Goal: Complete application form

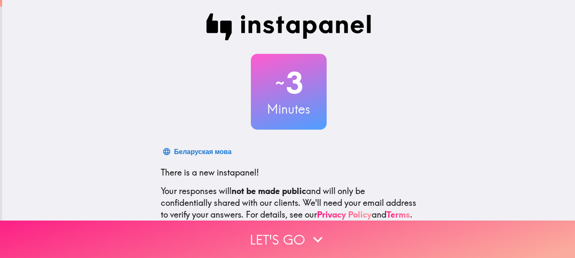
click at [277, 240] on button "Let's go" at bounding box center [287, 239] width 575 height 37
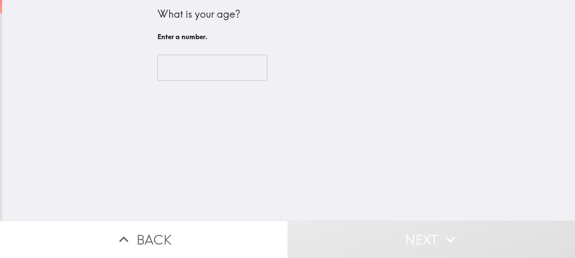
click at [206, 71] on input "number" at bounding box center [213, 68] width 110 height 26
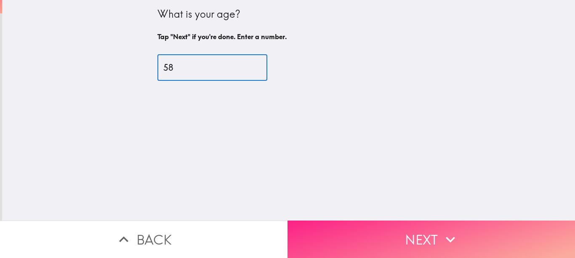
type input "58"
click at [327, 229] on button "Next" at bounding box center [432, 239] width 288 height 37
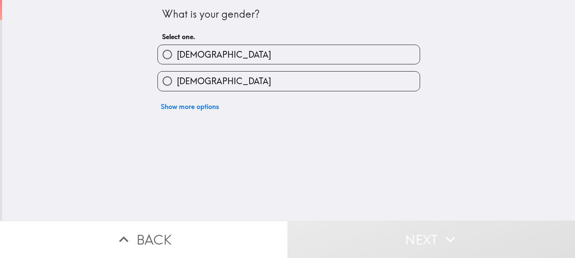
click at [307, 74] on label "[DEMOGRAPHIC_DATA]" at bounding box center [289, 81] width 262 height 19
click at [177, 74] on input "[DEMOGRAPHIC_DATA]" at bounding box center [167, 81] width 19 height 19
radio input "true"
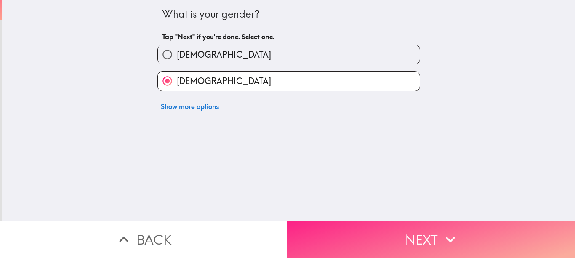
click at [373, 237] on button "Next" at bounding box center [432, 239] width 288 height 37
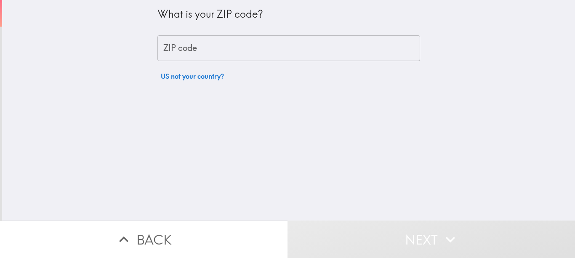
click at [318, 48] on input "ZIP code" at bounding box center [289, 48] width 263 height 26
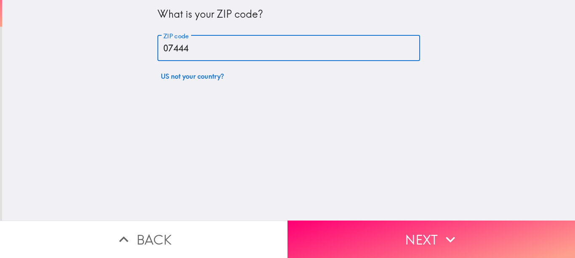
type input "07444"
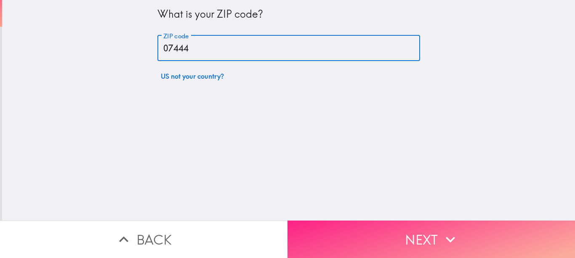
click at [335, 231] on button "Next" at bounding box center [432, 239] width 288 height 37
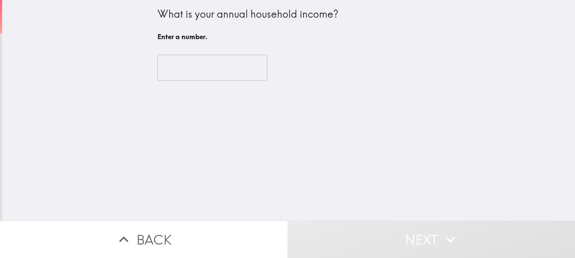
click at [230, 72] on input "number" at bounding box center [213, 68] width 110 height 26
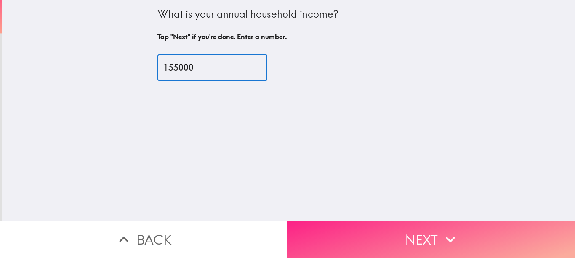
type input "155000"
click at [363, 236] on button "Next" at bounding box center [432, 239] width 288 height 37
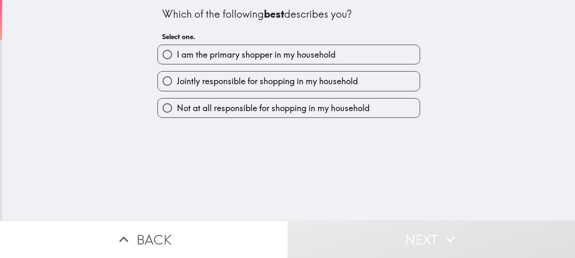
click at [337, 55] on label "I am the primary shopper in my household" at bounding box center [289, 54] width 262 height 19
click at [177, 55] on input "I am the primary shopper in my household" at bounding box center [167, 54] width 19 height 19
radio input "true"
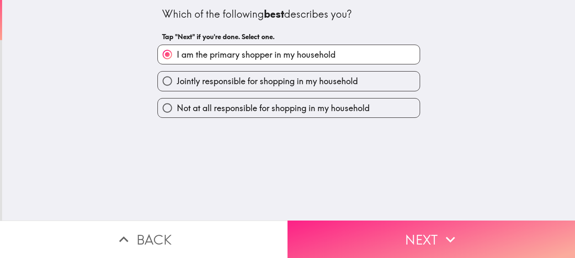
click at [379, 222] on button "Next" at bounding box center [432, 239] width 288 height 37
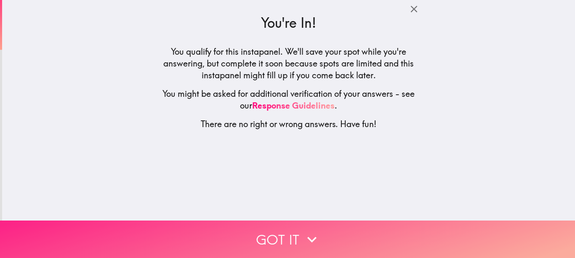
click at [356, 223] on button "Got it" at bounding box center [287, 239] width 575 height 37
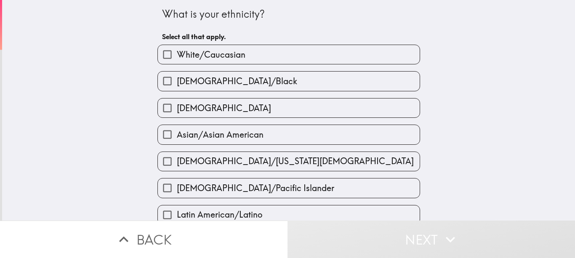
click at [322, 53] on label "White/Caucasian" at bounding box center [289, 54] width 262 height 19
click at [177, 53] on input "White/Caucasian" at bounding box center [167, 54] width 19 height 19
checkbox input "true"
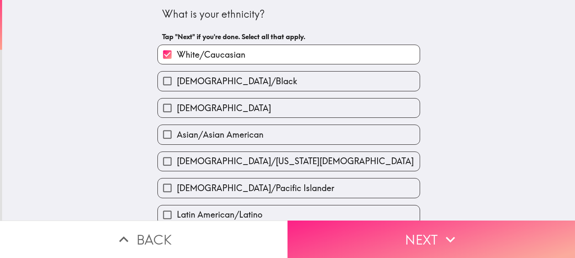
click at [359, 246] on button "Next" at bounding box center [432, 239] width 288 height 37
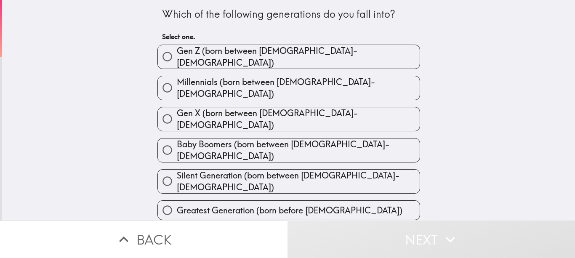
click at [347, 115] on label "Gen X (born between [DEMOGRAPHIC_DATA]-[DEMOGRAPHIC_DATA])" at bounding box center [289, 119] width 262 height 24
click at [177, 115] on input "Gen X (born between [DEMOGRAPHIC_DATA]-[DEMOGRAPHIC_DATA])" at bounding box center [167, 119] width 19 height 19
radio input "true"
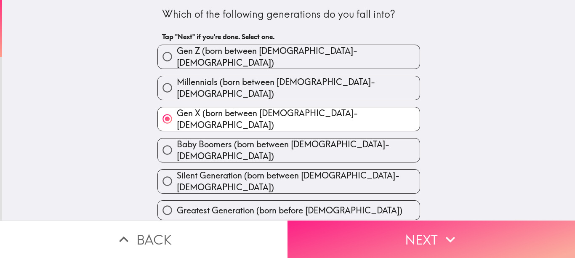
click at [353, 233] on button "Next" at bounding box center [432, 239] width 288 height 37
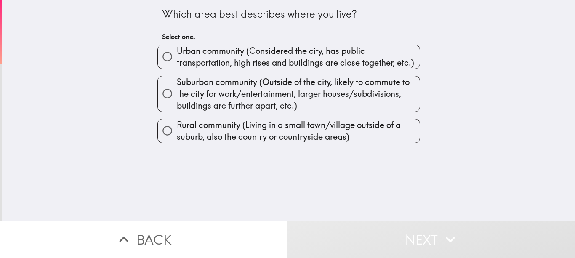
click at [316, 97] on span "Suburban community (Outside of the city, likely to commute to the city for work…" at bounding box center [298, 93] width 243 height 35
click at [177, 97] on input "Suburban community (Outside of the city, likely to commute to the city for work…" at bounding box center [167, 93] width 19 height 19
radio input "true"
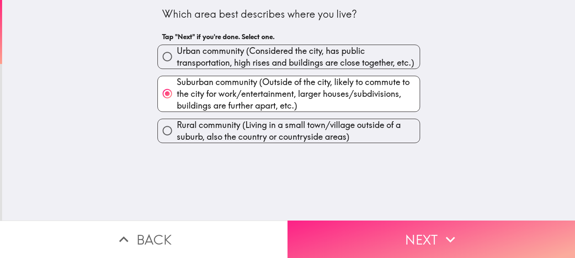
click at [343, 235] on button "Next" at bounding box center [432, 239] width 288 height 37
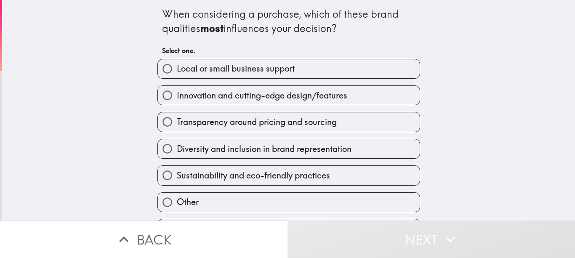
click at [302, 199] on label "Other" at bounding box center [289, 202] width 262 height 19
click at [177, 199] on input "Other" at bounding box center [167, 202] width 19 height 19
radio input "true"
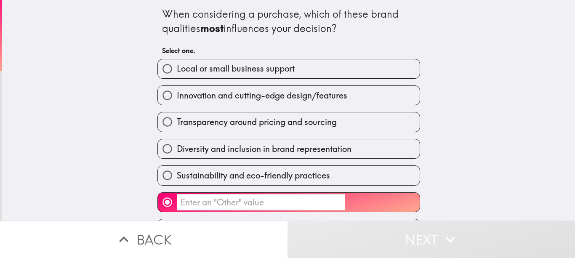
click at [343, 100] on span "Innovation and cutting-edge design/features" at bounding box center [262, 96] width 171 height 12
click at [177, 100] on input "Innovation and cutting-edge design/features" at bounding box center [167, 95] width 19 height 19
radio input "true"
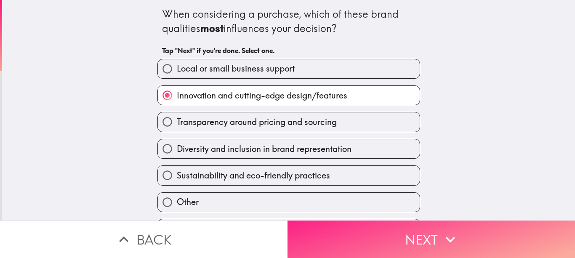
click at [380, 229] on button "Next" at bounding box center [432, 239] width 288 height 37
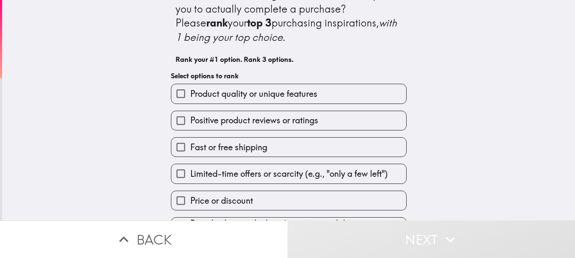
scroll to position [29, 0]
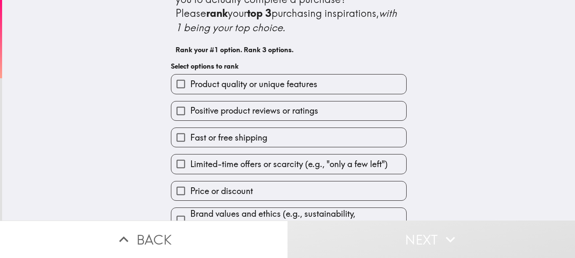
click at [317, 78] on label "Product quality or unique features" at bounding box center [288, 84] width 235 height 19
click at [190, 78] on input "Product quality or unique features" at bounding box center [180, 84] width 19 height 19
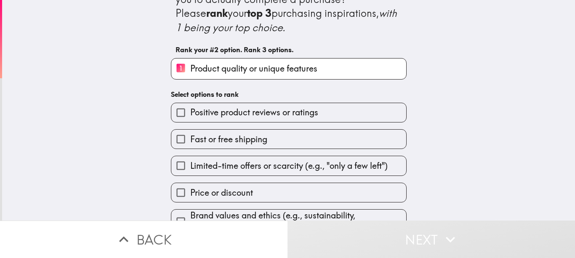
click at [305, 112] on span "Positive product reviews or ratings" at bounding box center [254, 113] width 128 height 12
click at [190, 112] on input "Positive product reviews or ratings" at bounding box center [180, 112] width 19 height 19
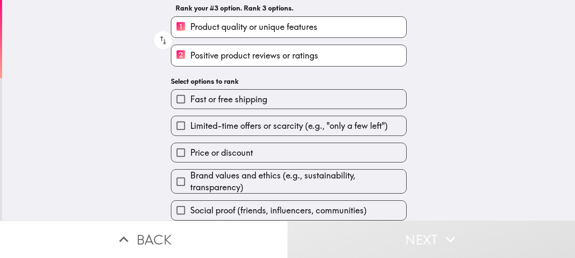
click at [328, 91] on label "Fast or free shipping" at bounding box center [288, 99] width 235 height 19
click at [190, 91] on input "Fast or free shipping" at bounding box center [180, 99] width 19 height 19
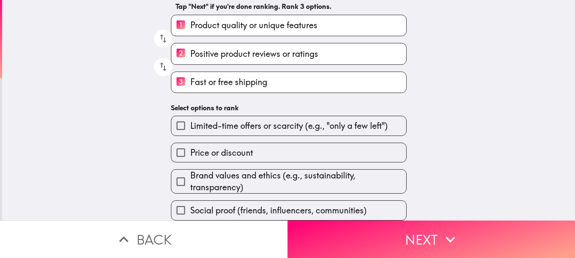
scroll to position [79, 0]
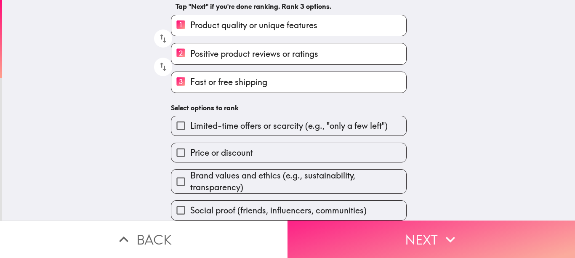
click at [432, 230] on button "Next" at bounding box center [432, 239] width 288 height 37
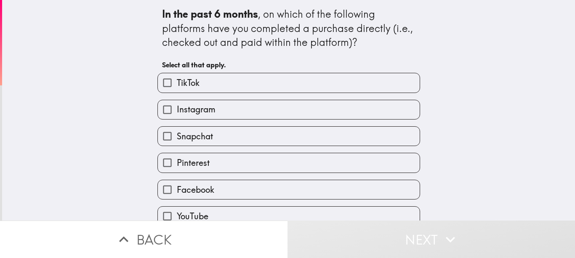
scroll to position [39, 0]
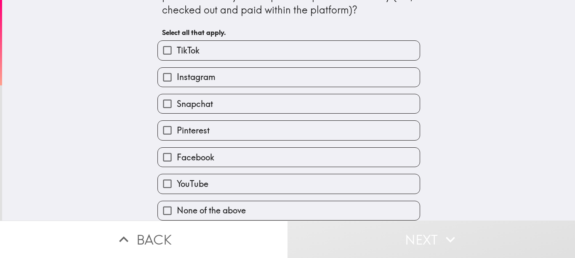
click at [343, 203] on label "None of the above" at bounding box center [289, 210] width 262 height 19
click at [177, 203] on input "None of the above" at bounding box center [167, 210] width 19 height 19
checkbox input "true"
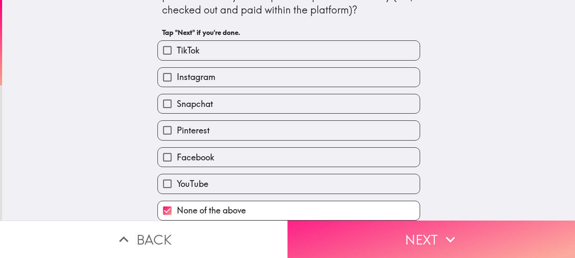
click at [374, 232] on button "Next" at bounding box center [432, 239] width 288 height 37
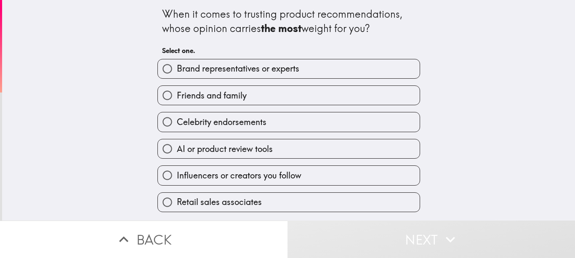
click at [375, 89] on label "Friends and family" at bounding box center [289, 95] width 262 height 19
click at [177, 89] on input "Friends and family" at bounding box center [167, 95] width 19 height 19
radio input "true"
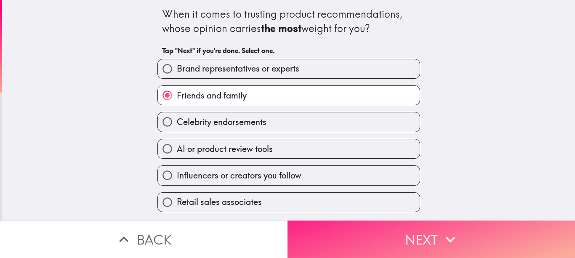
click at [372, 221] on button "Next" at bounding box center [432, 239] width 288 height 37
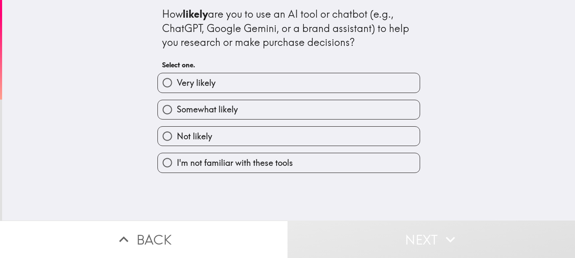
click at [324, 106] on label "Somewhat likely" at bounding box center [289, 109] width 262 height 19
click at [177, 106] on input "Somewhat likely" at bounding box center [167, 109] width 19 height 19
radio input "true"
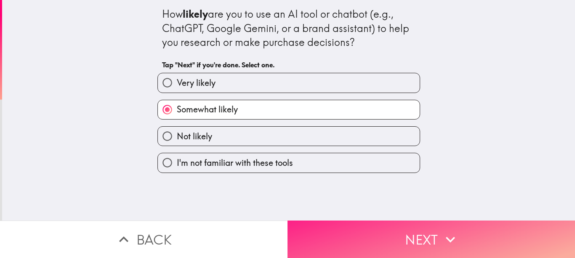
click at [335, 230] on button "Next" at bounding box center [432, 239] width 288 height 37
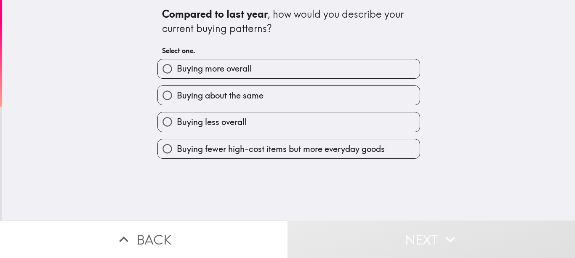
click at [335, 99] on label "Buying about the same" at bounding box center [289, 95] width 262 height 19
click at [177, 99] on input "Buying about the same" at bounding box center [167, 95] width 19 height 19
radio input "true"
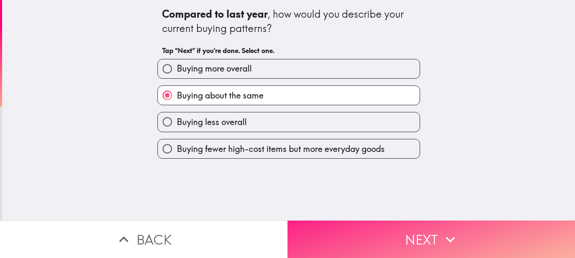
click at [364, 230] on button "Next" at bounding box center [432, 239] width 288 height 37
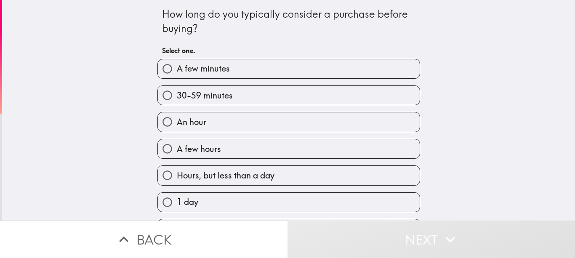
click at [306, 92] on label "30-59 minutes" at bounding box center [289, 95] width 262 height 19
click at [177, 92] on input "30-59 minutes" at bounding box center [167, 95] width 19 height 19
radio input "true"
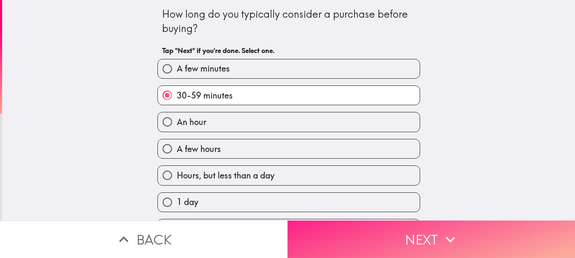
click at [326, 233] on button "Next" at bounding box center [432, 239] width 288 height 37
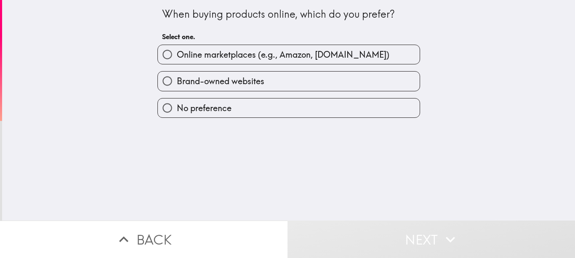
click at [347, 61] on label "Online marketplaces (e.g., Amazon, [DOMAIN_NAME])" at bounding box center [289, 54] width 262 height 19
click at [177, 61] on input "Online marketplaces (e.g., Amazon, [DOMAIN_NAME])" at bounding box center [167, 54] width 19 height 19
radio input "true"
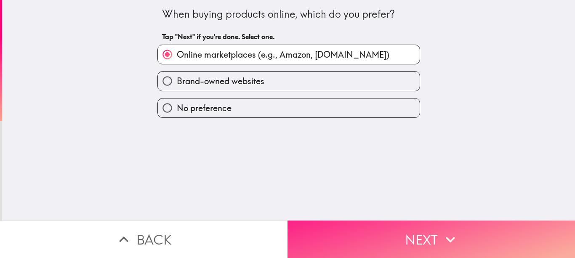
click at [318, 226] on button "Next" at bounding box center [432, 239] width 288 height 37
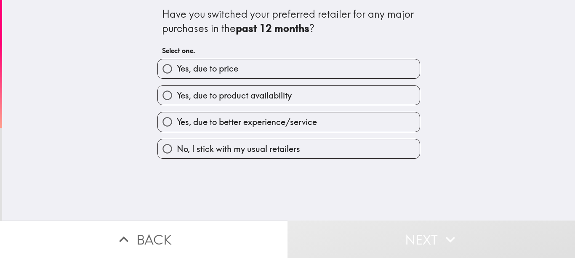
click at [322, 96] on label "Yes, due to product availability" at bounding box center [289, 95] width 262 height 19
click at [177, 96] on input "Yes, due to product availability" at bounding box center [167, 95] width 19 height 19
radio input "true"
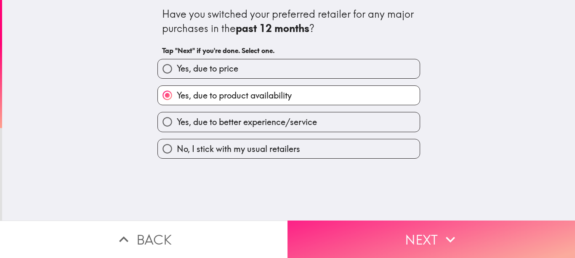
click at [324, 221] on button "Next" at bounding box center [432, 239] width 288 height 37
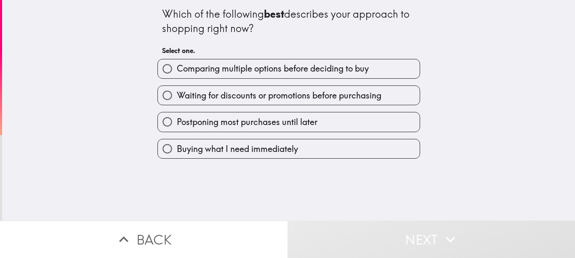
click at [403, 102] on label "Waiting for discounts or promotions before purchasing" at bounding box center [289, 95] width 262 height 19
click at [177, 102] on input "Waiting for discounts or promotions before purchasing" at bounding box center [167, 95] width 19 height 19
radio input "true"
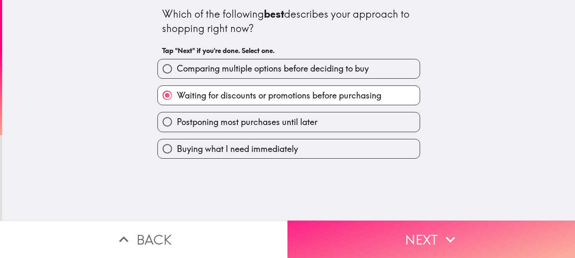
click at [353, 221] on button "Next" at bounding box center [432, 239] width 288 height 37
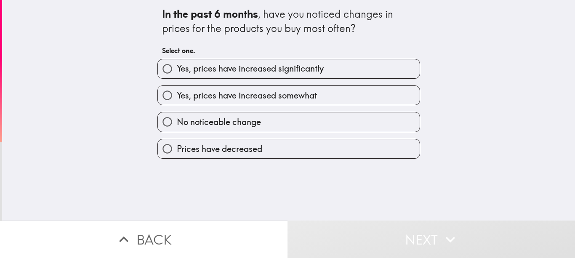
click at [372, 101] on label "Yes, prices have increased somewhat" at bounding box center [289, 95] width 262 height 19
click at [177, 101] on input "Yes, prices have increased somewhat" at bounding box center [167, 95] width 19 height 19
radio input "true"
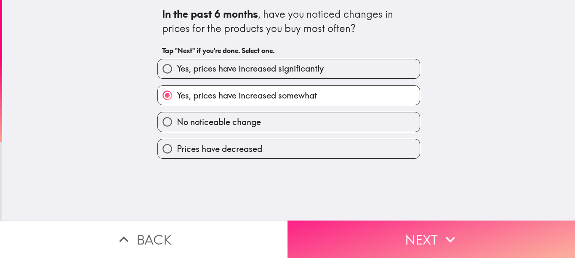
click at [356, 233] on button "Next" at bounding box center [432, 239] width 288 height 37
